Goal: Find specific fact: Find specific fact

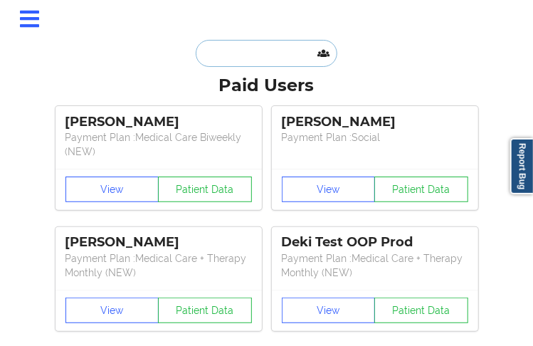
click at [228, 48] on input "text" at bounding box center [266, 53] width 141 height 27
paste input "[EMAIL_ADDRESS][DOMAIN_NAME]"
type input "[EMAIL_ADDRESS][DOMAIN_NAME]"
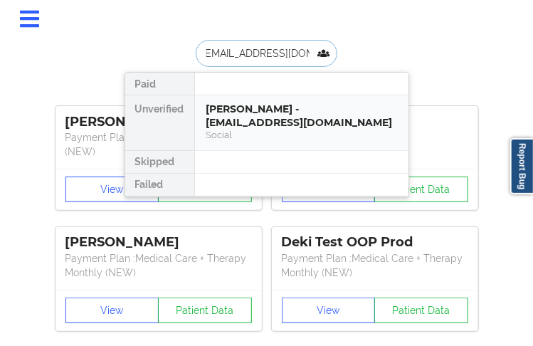
click at [215, 122] on div "[PERSON_NAME] - [EMAIL_ADDRESS][DOMAIN_NAME]" at bounding box center [301, 115] width 191 height 26
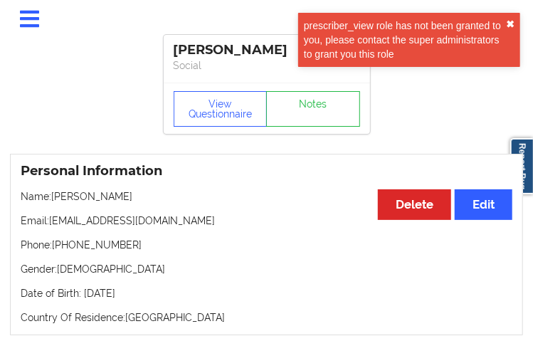
click at [507, 24] on button "✖︎" at bounding box center [510, 23] width 9 height 11
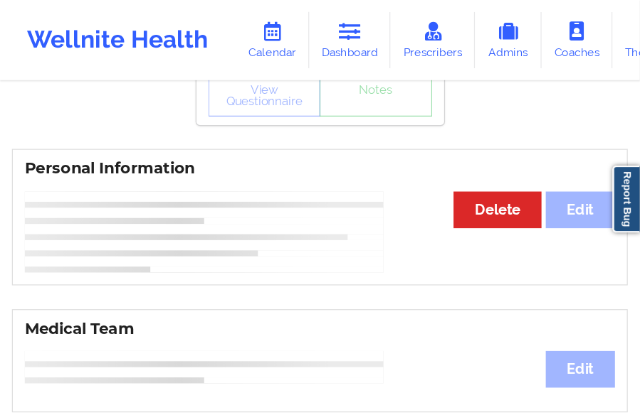
scroll to position [10, 0]
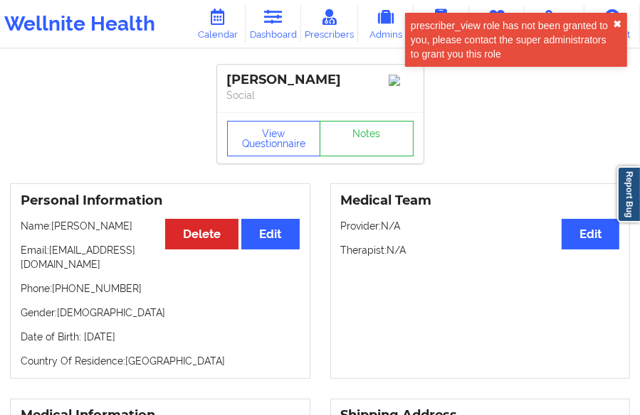
click at [532, 23] on button "✖︎" at bounding box center [617, 23] width 9 height 11
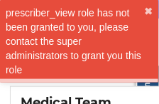
scroll to position [206, 0]
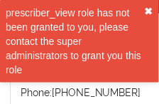
click at [154, 11] on button "✖︎" at bounding box center [149, 11] width 9 height 11
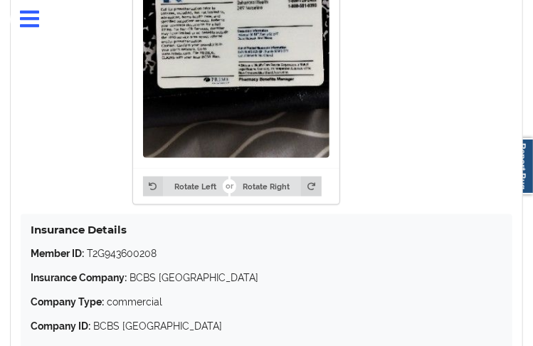
scroll to position [2087, 0]
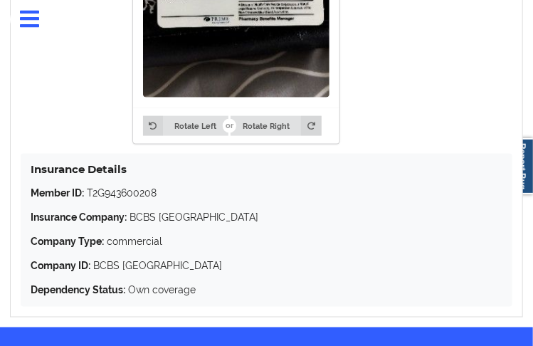
click at [119, 194] on p "Member ID: T2G943600208" at bounding box center [267, 193] width 472 height 14
copy p "T2G943600208"
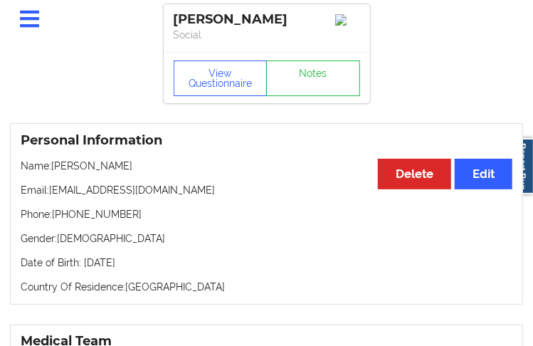
scroll to position [0, 0]
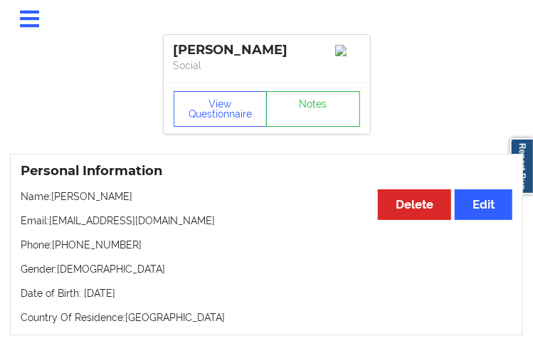
click at [238, 50] on div "[PERSON_NAME]" at bounding box center [267, 50] width 186 height 16
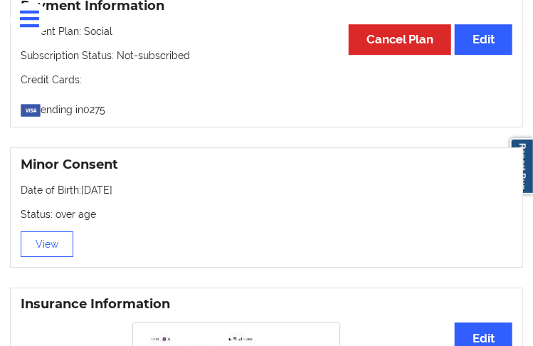
scroll to position [1281, 0]
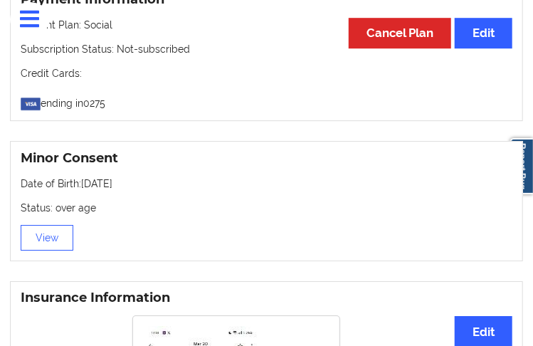
drag, startPoint x: 146, startPoint y: 185, endPoint x: 83, endPoint y: 181, distance: 62.7
click at [83, 181] on p "Date of Birth: [DEMOGRAPHIC_DATA]" at bounding box center [267, 183] width 492 height 14
copy p "[DATE]"
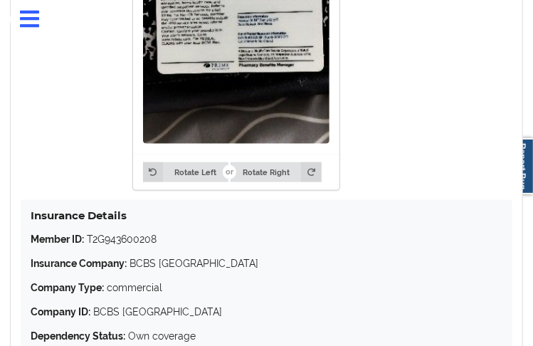
scroll to position [2087, 0]
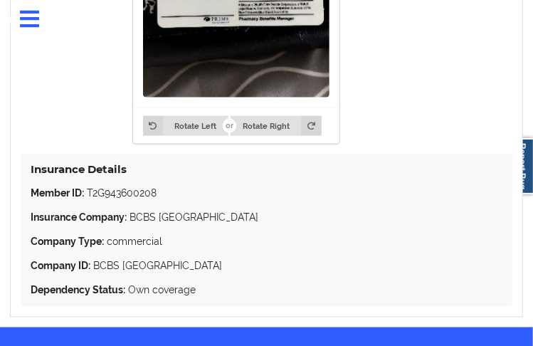
click at [144, 194] on p "Member ID: T2G943600208" at bounding box center [267, 193] width 472 height 14
copy p "T2G943600208"
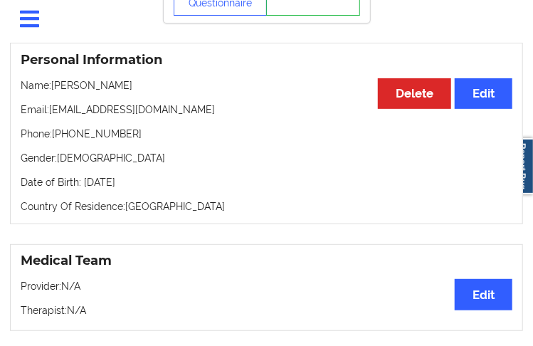
scroll to position [0, 0]
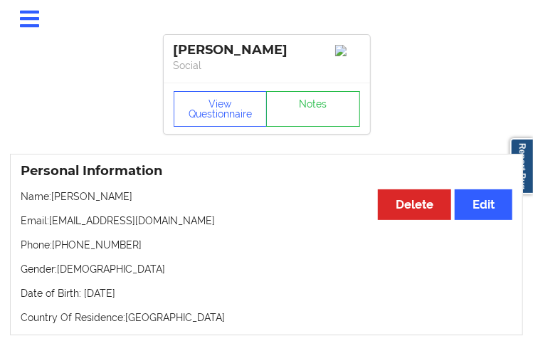
click at [249, 52] on div "[PERSON_NAME]" at bounding box center [267, 50] width 186 height 16
copy div "[PERSON_NAME]"
click at [226, 48] on div "[PERSON_NAME]" at bounding box center [267, 50] width 186 height 16
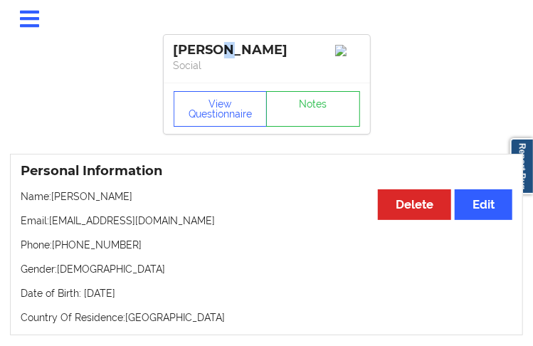
click at [226, 48] on div "[PERSON_NAME]" at bounding box center [267, 50] width 186 height 16
click at [206, 47] on div "[PERSON_NAME]" at bounding box center [267, 50] width 186 height 16
copy div "[PERSON_NAME]"
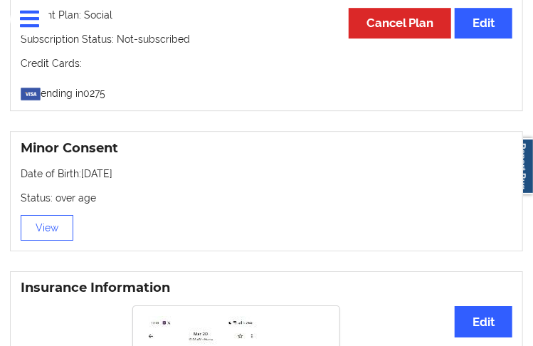
scroll to position [1247, 0]
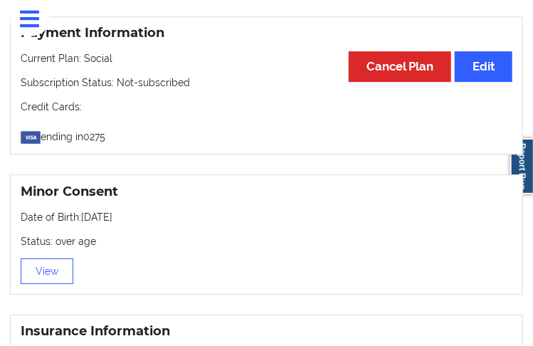
drag, startPoint x: 139, startPoint y: 215, endPoint x: 83, endPoint y: 216, distance: 55.5
click at [83, 216] on p "Date of Birth: [DEMOGRAPHIC_DATA]" at bounding box center [267, 217] width 492 height 14
copy p "[DATE]"
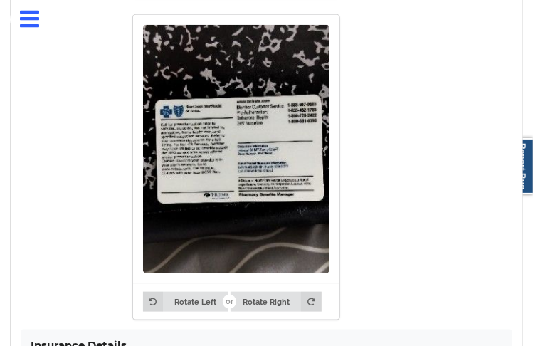
scroll to position [2132, 0]
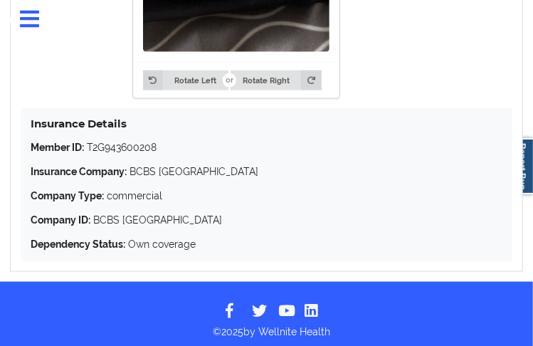
click at [127, 144] on p "Member ID: T2G943600208" at bounding box center [267, 147] width 472 height 14
copy p "T2G943600208"
